Goal: Information Seeking & Learning: Learn about a topic

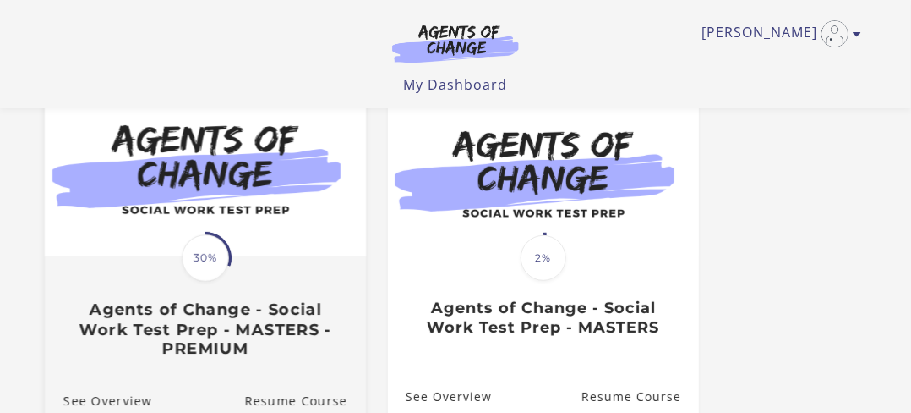
click at [216, 258] on span "30%" at bounding box center [205, 257] width 47 height 47
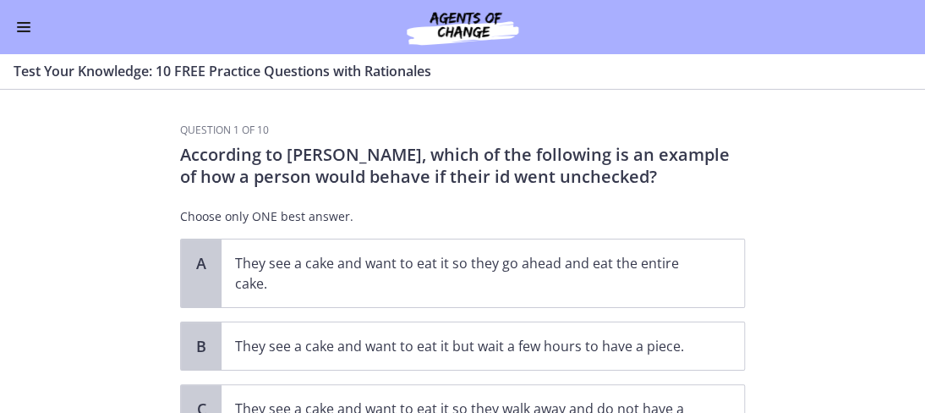
click at [19, 24] on button "Enable menu" at bounding box center [24, 27] width 20 height 20
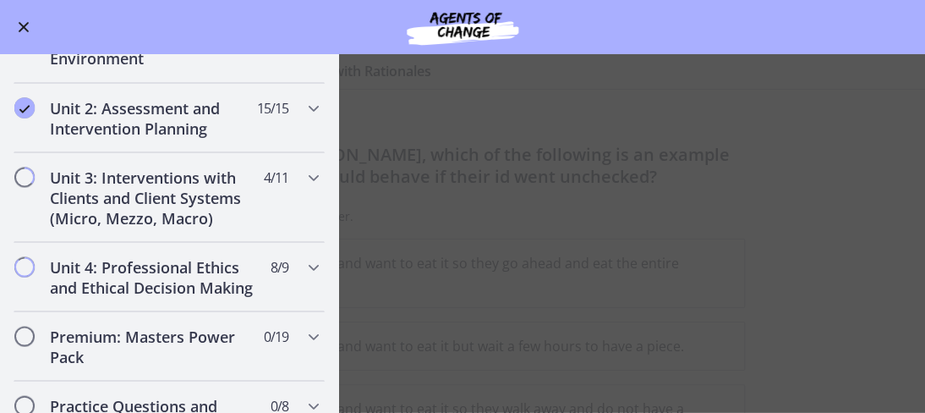
scroll to position [1099, 0]
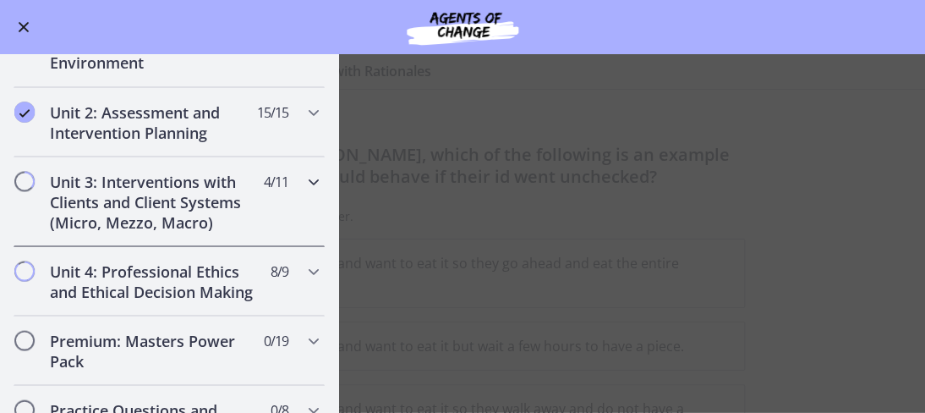
click at [303, 177] on icon "Chapters" at bounding box center [313, 181] width 20 height 20
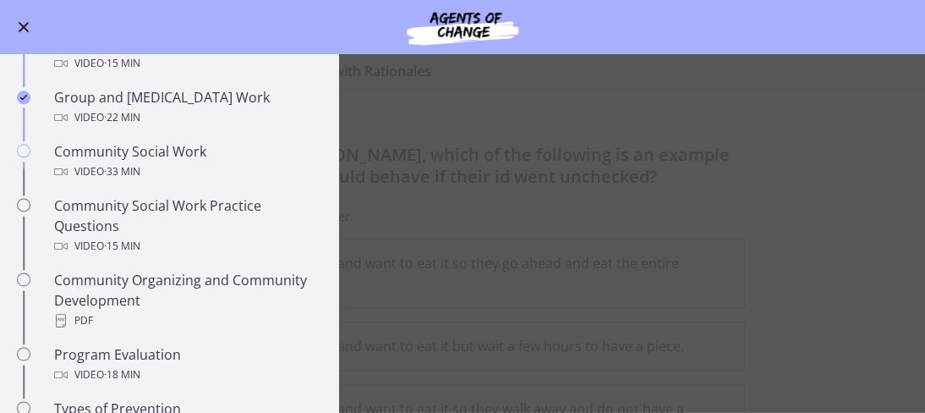
scroll to position [768, 0]
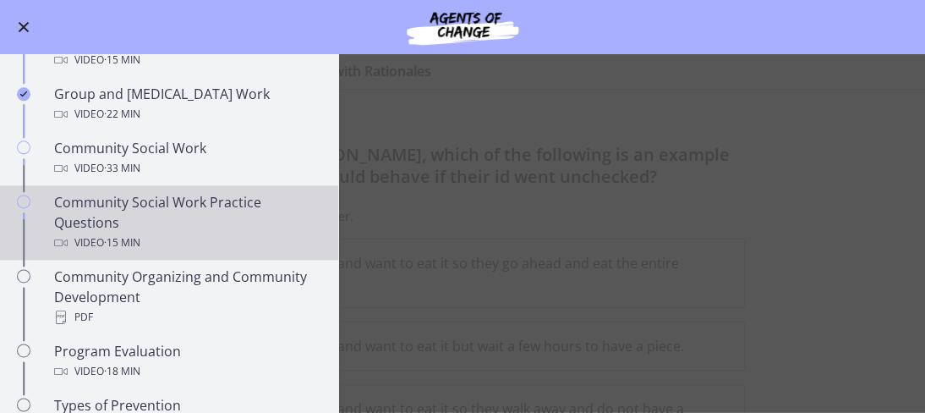
click at [123, 226] on div "Community Social Work Practice Questions Video · 15 min" at bounding box center [186, 222] width 264 height 61
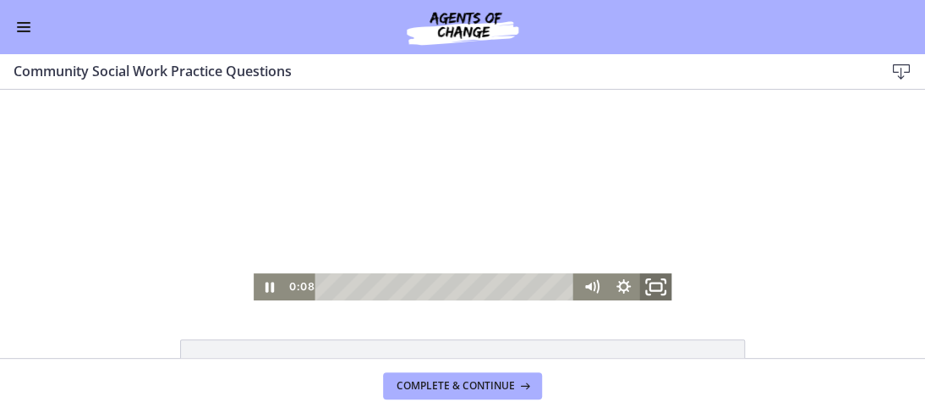
click at [645, 286] on icon "Fullscreen" at bounding box center [656, 287] width 39 height 32
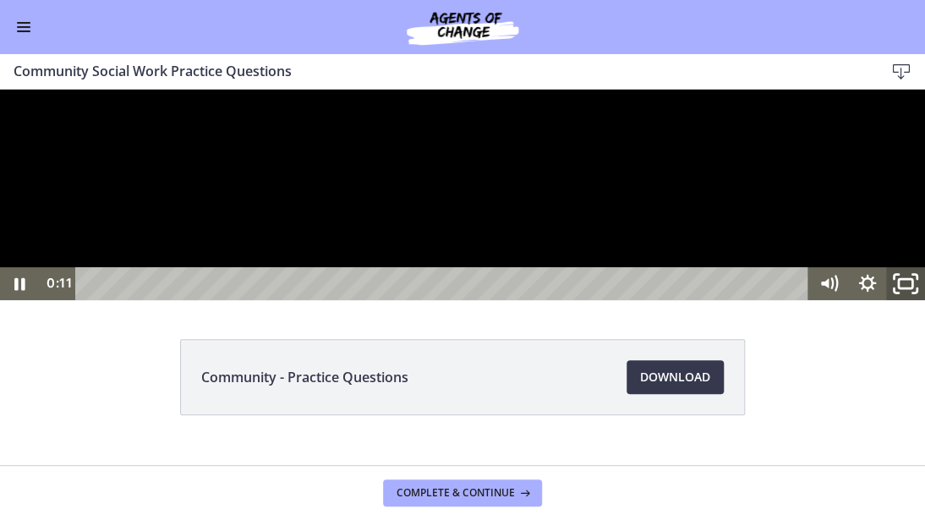
click at [902, 303] on icon "Unfullscreen" at bounding box center [906, 284] width 46 height 40
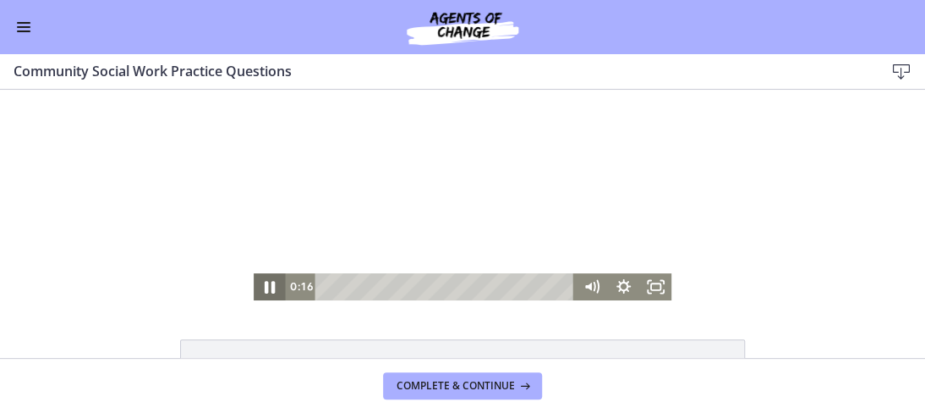
click at [265, 287] on icon "Pause" at bounding box center [270, 287] width 10 height 13
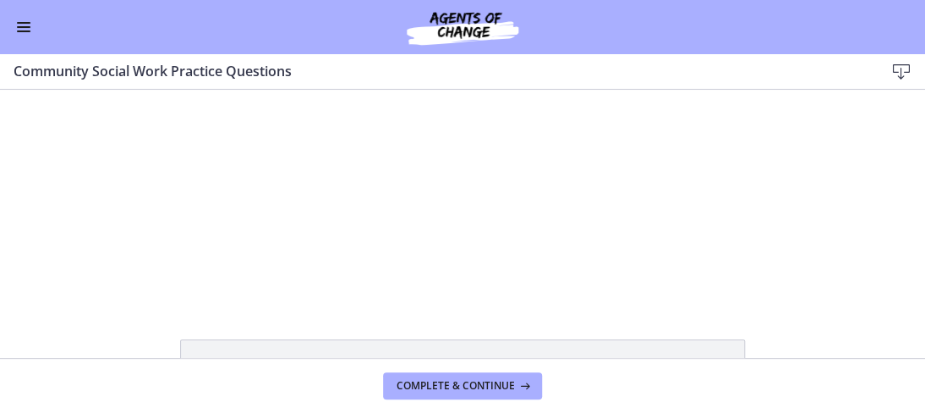
click at [23, 25] on button "Enable menu" at bounding box center [24, 27] width 20 height 20
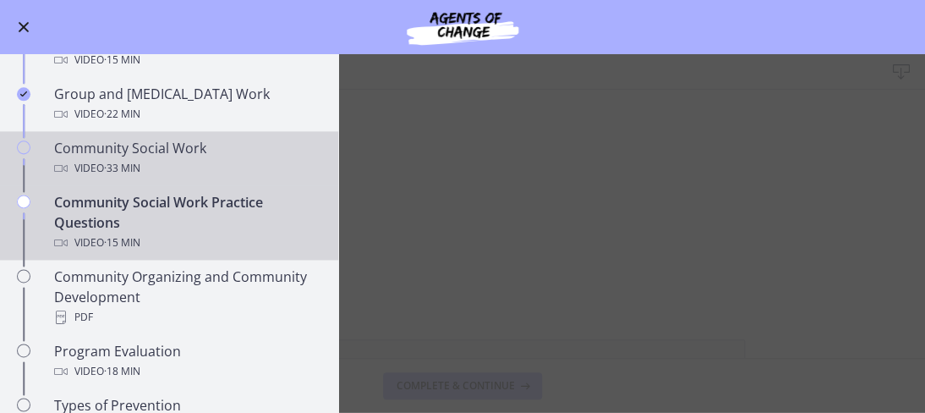
click at [101, 158] on div "Video · 33 min" at bounding box center [186, 168] width 264 height 20
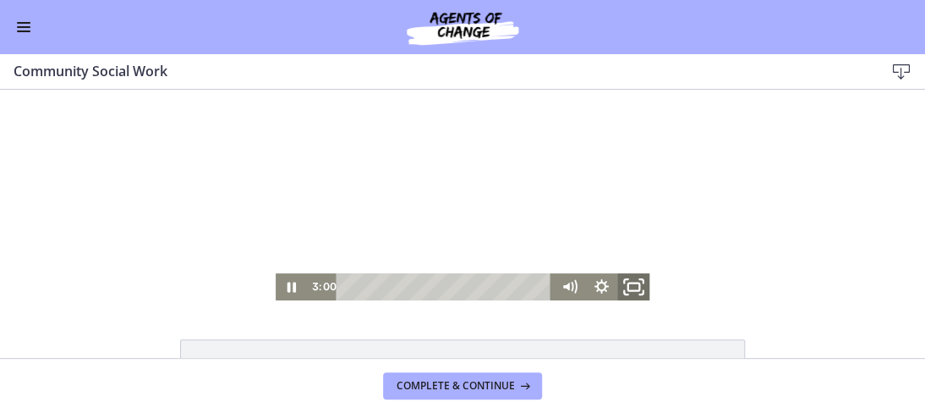
click at [628, 290] on rect "Fullscreen" at bounding box center [634, 286] width 12 height 8
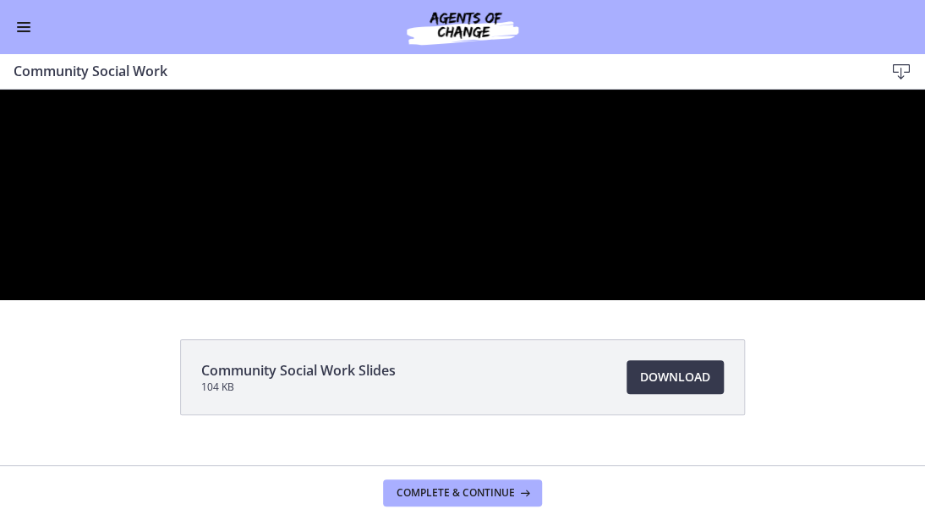
click at [923, 292] on div at bounding box center [462, 195] width 925 height 210
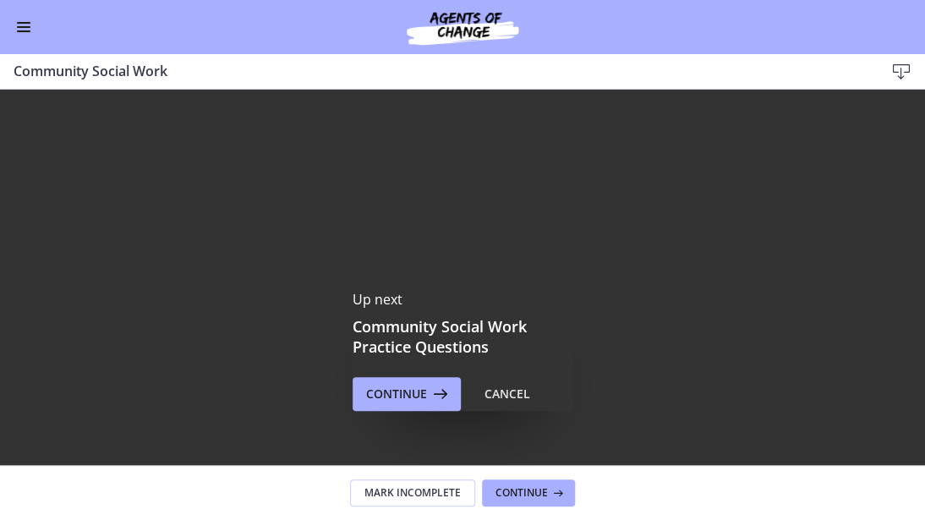
click at [923, 217] on div at bounding box center [462, 350] width 925 height 520
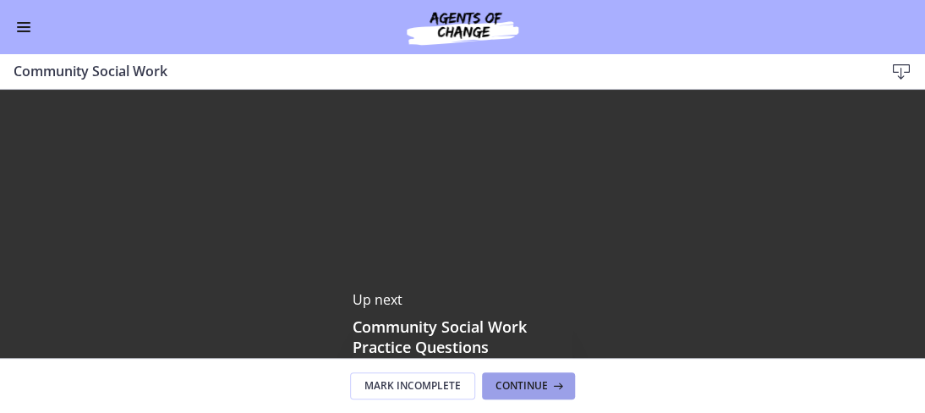
click at [517, 383] on span "Continue" at bounding box center [521, 386] width 52 height 14
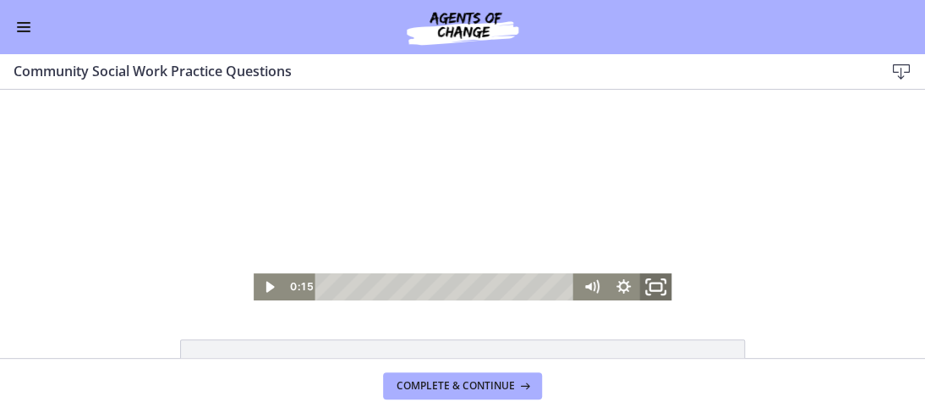
click at [642, 284] on icon "Fullscreen" at bounding box center [656, 287] width 39 height 32
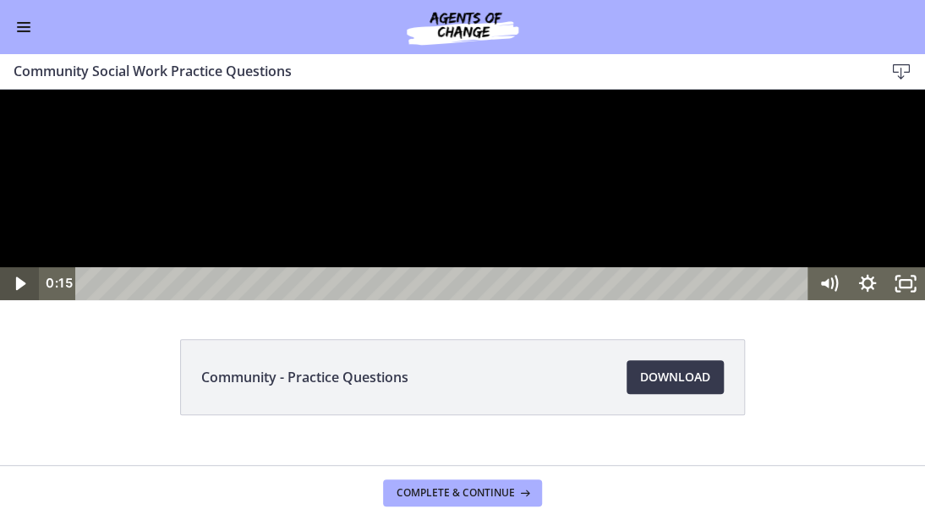
click at [17, 290] on icon "Play Video" at bounding box center [21, 283] width 10 height 14
click at [14, 303] on icon "Pause" at bounding box center [19, 284] width 46 height 40
click at [14, 300] on icon "Play Video" at bounding box center [21, 283] width 39 height 33
click at [14, 303] on icon "Pause" at bounding box center [19, 284] width 46 height 40
click at [14, 300] on icon "Play Video" at bounding box center [21, 283] width 39 height 33
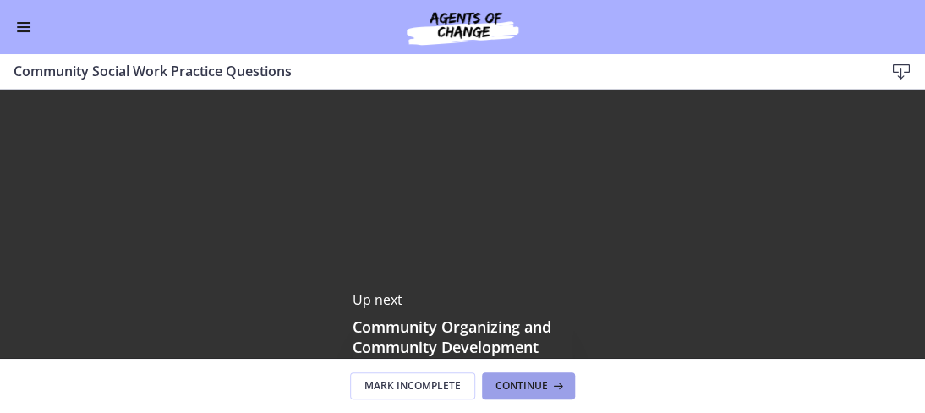
click at [516, 377] on button "Continue" at bounding box center [528, 385] width 93 height 27
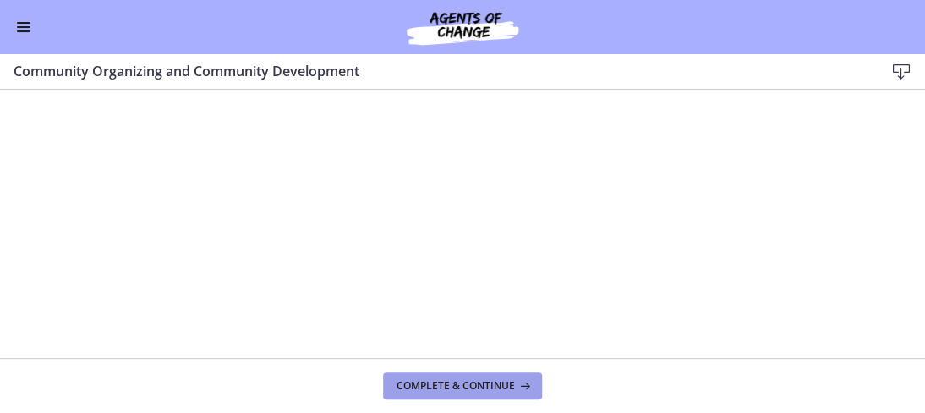
click at [497, 381] on span "Complete & continue" at bounding box center [455, 386] width 118 height 14
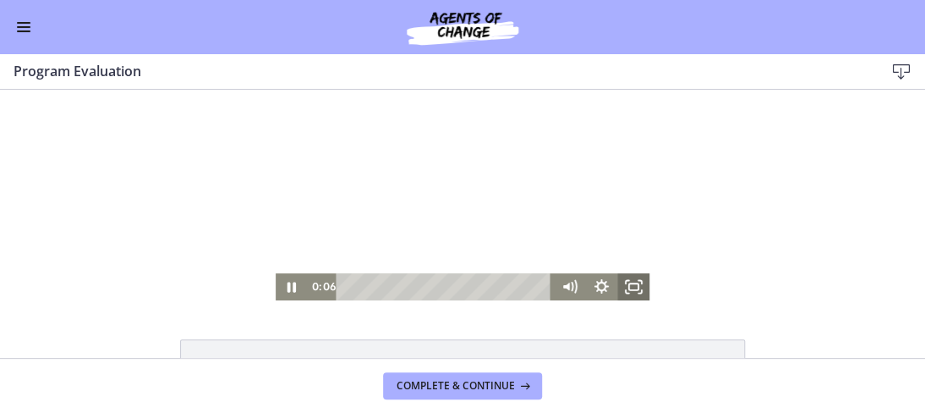
click at [629, 289] on rect "Fullscreen" at bounding box center [633, 286] width 9 height 7
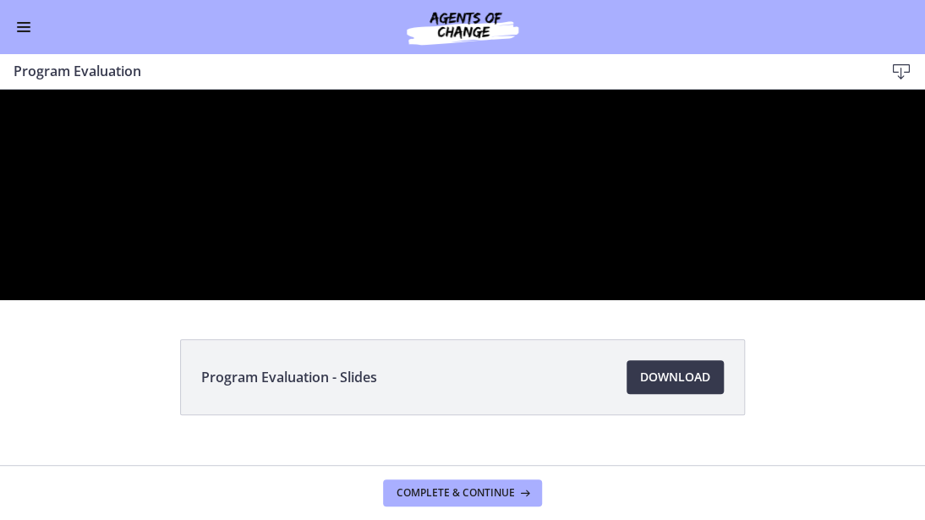
click at [804, 300] on div at bounding box center [462, 195] width 925 height 210
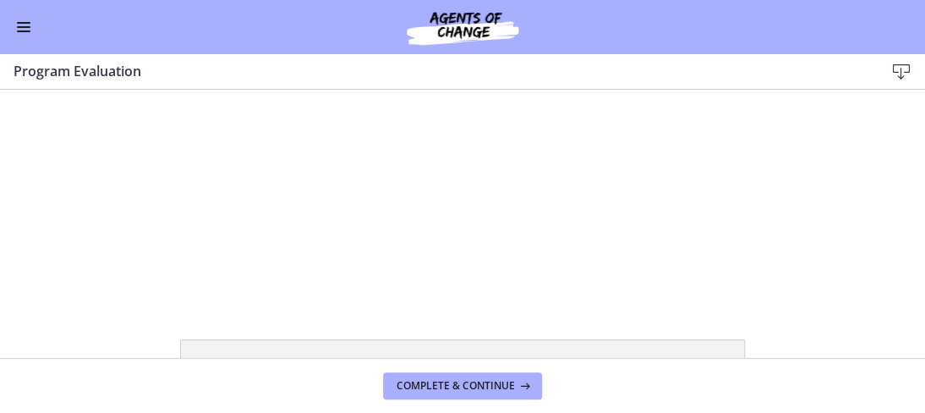
drag, startPoint x: 804, startPoint y: 332, endPoint x: 804, endPoint y: 243, distance: 89.6
click at [804, 243] on div "Click for sound @keyframes VOLUME_SMALL_WAVE_FLASH { 0% { opacity: 0; } 33% { o…" at bounding box center [462, 195] width 925 height 210
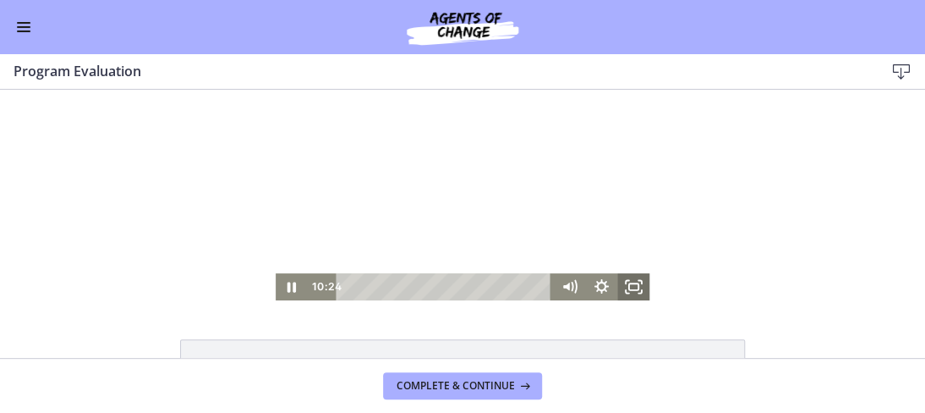
click at [627, 285] on icon "Fullscreen" at bounding box center [633, 286] width 32 height 27
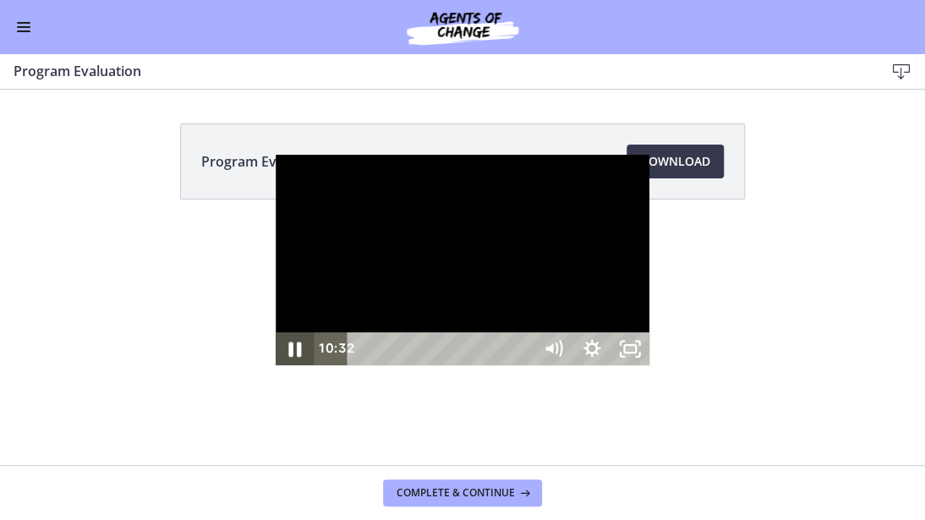
click at [271, 369] on icon "Pause" at bounding box center [294, 349] width 46 height 40
click at [291, 355] on icon "Play Video" at bounding box center [296, 349] width 10 height 14
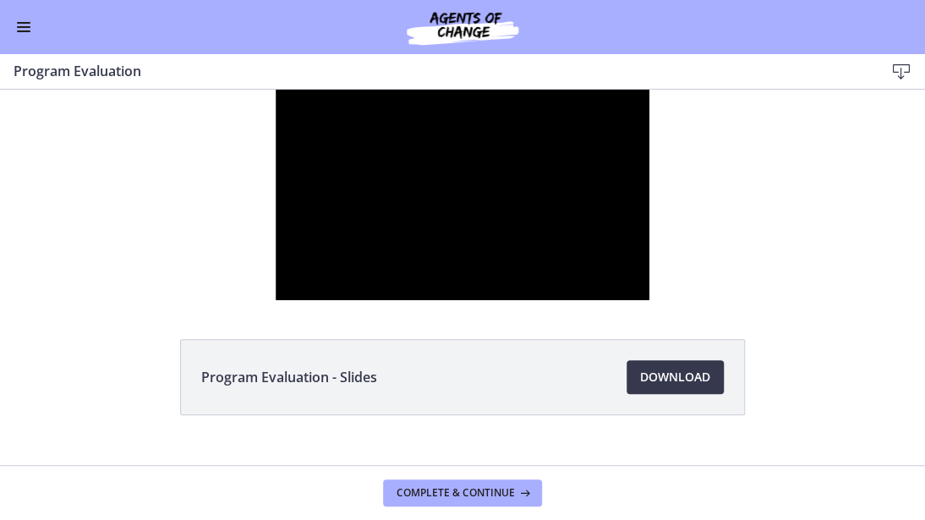
click at [310, 300] on div at bounding box center [463, 195] width 374 height 210
